Goal: Find specific page/section: Find specific page/section

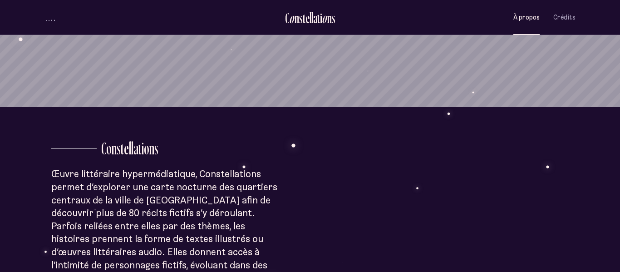
scroll to position [158, 0]
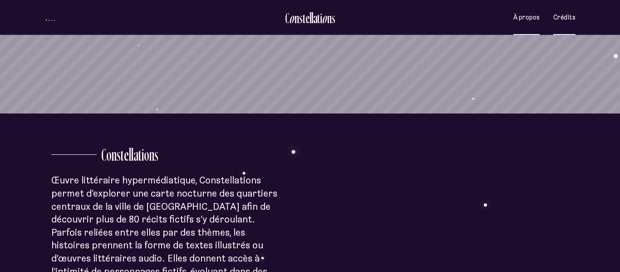
click at [573, 17] on span "Crédits" at bounding box center [564, 18] width 22 height 8
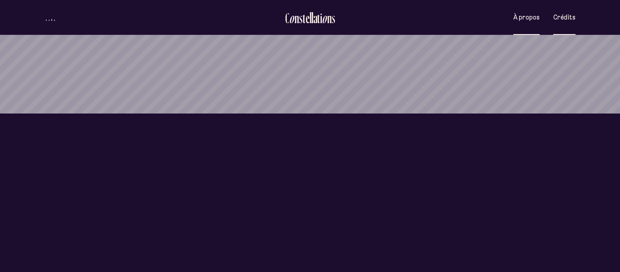
scroll to position [0, 0]
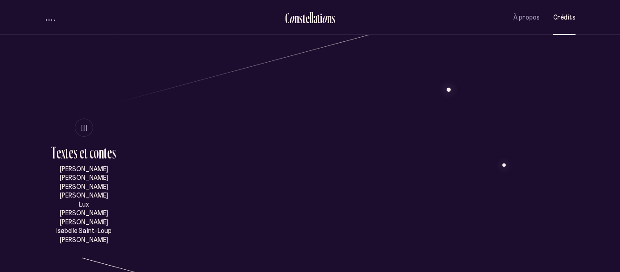
scroll to position [420, 0]
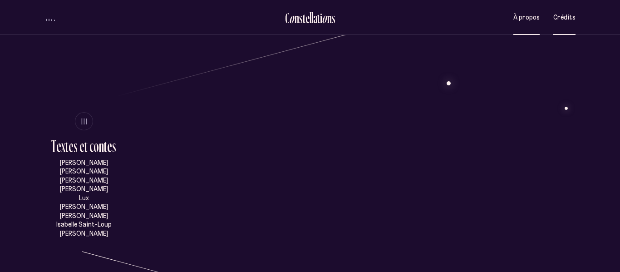
click at [531, 17] on span "À propos" at bounding box center [526, 18] width 26 height 8
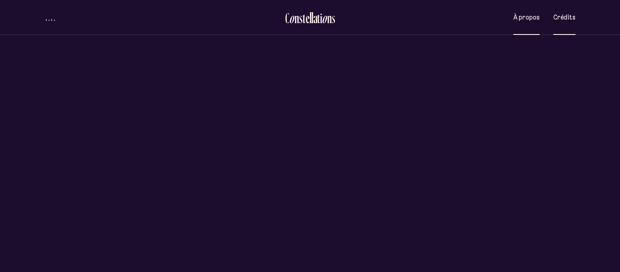
scroll to position [0, 0]
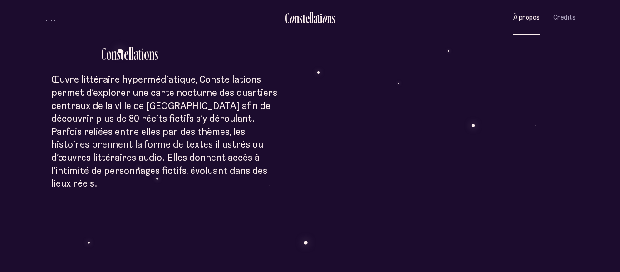
scroll to position [257, 0]
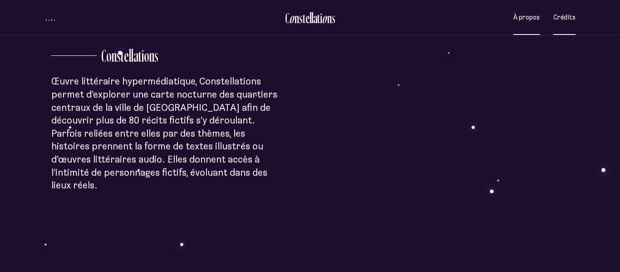
click at [570, 18] on span "Crédits" at bounding box center [564, 18] width 22 height 8
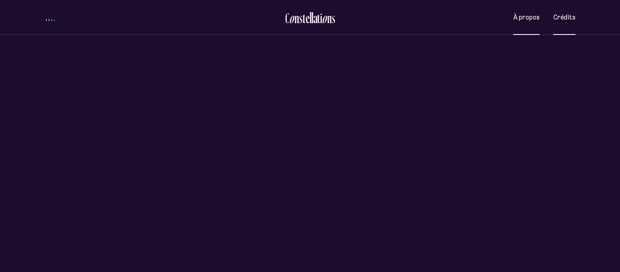
scroll to position [0, 0]
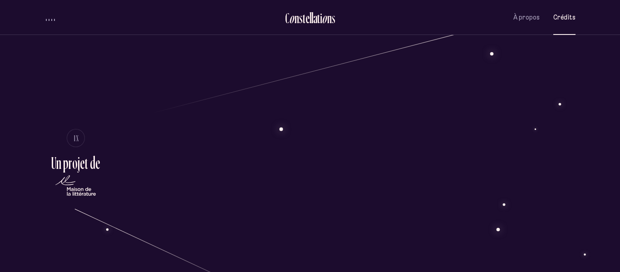
scroll to position [1628, 0]
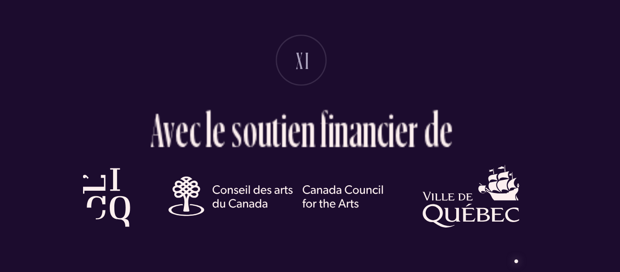
scroll to position [1967, 0]
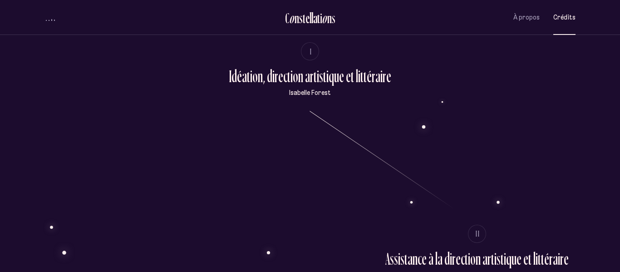
scroll to position [0, 0]
